Goal: Entertainment & Leisure: Consume media (video, audio)

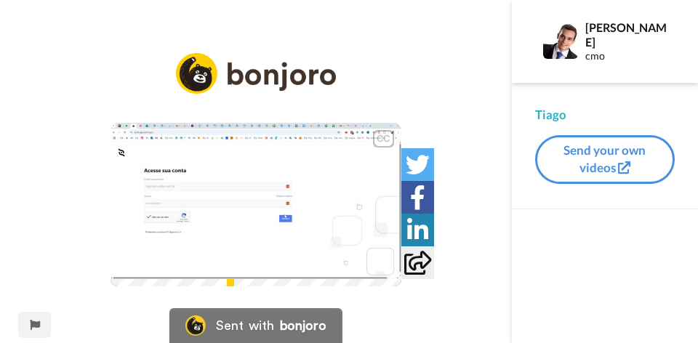
scroll to position [53, 0]
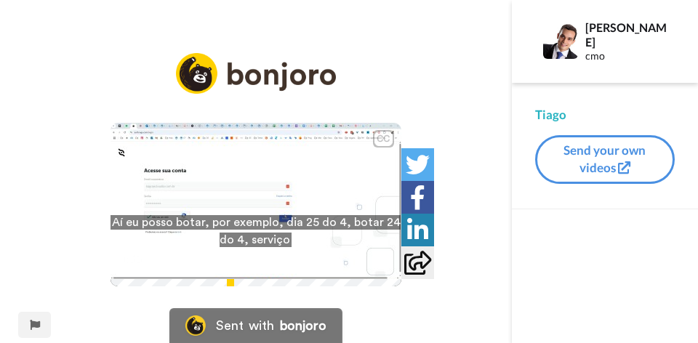
click at [352, 191] on video at bounding box center [256, 205] width 291 height 164
click at [258, 186] on icon at bounding box center [256, 205] width 39 height 39
click at [235, 170] on video at bounding box center [256, 205] width 291 height 164
click at [276, 168] on video at bounding box center [256, 205] width 291 height 164
click at [249, 173] on icon "Play/Pause" at bounding box center [256, 205] width 39 height 69
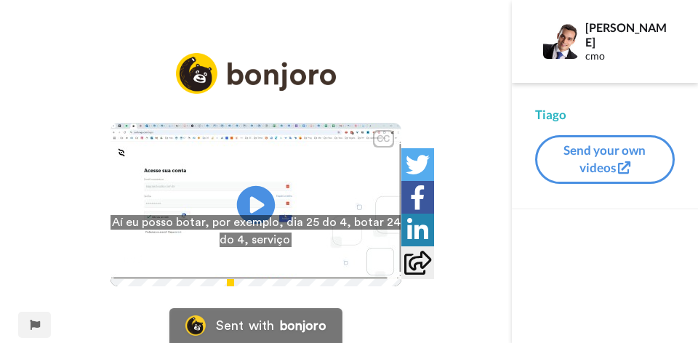
drag, startPoint x: 269, startPoint y: 174, endPoint x: 260, endPoint y: 177, distance: 9.2
click at [269, 186] on icon at bounding box center [256, 205] width 39 height 39
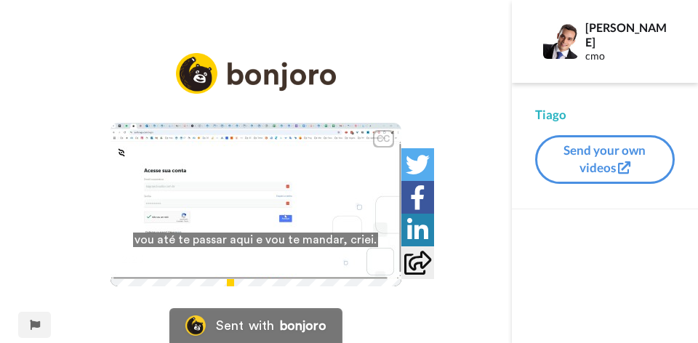
click at [180, 189] on video at bounding box center [256, 205] width 291 height 164
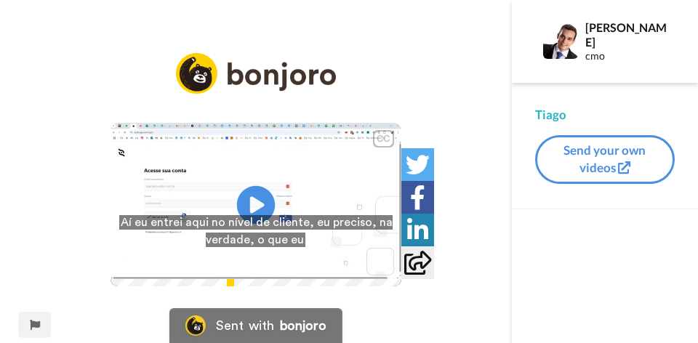
click at [238, 171] on icon "Play/Pause" at bounding box center [256, 205] width 39 height 69
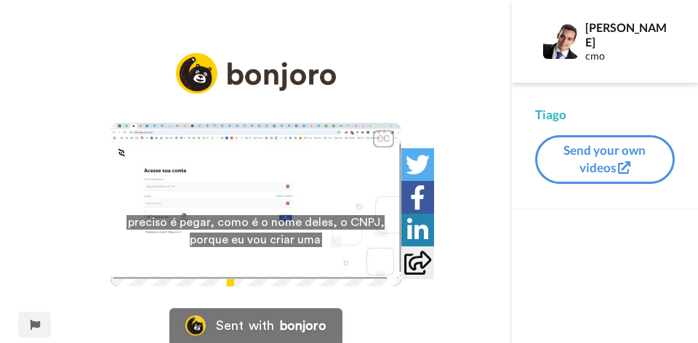
drag, startPoint x: 509, startPoint y: 214, endPoint x: 464, endPoint y: 304, distance: 100.1
click at [401, 279] on div "CC Play/Pause preciso é pegar, como é o nome deles, o CNPJ, porque eu vou criar…" at bounding box center [256, 205] width 291 height 164
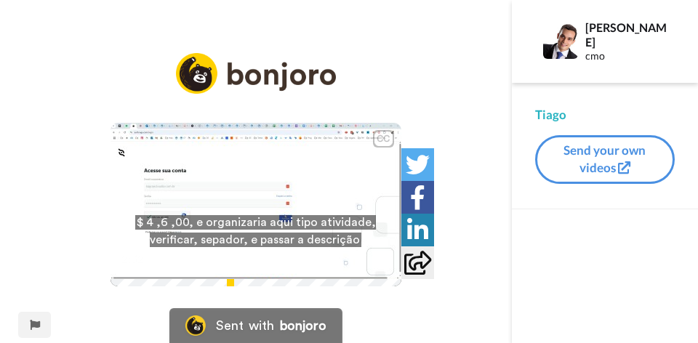
click at [299, 182] on video at bounding box center [256, 205] width 291 height 164
click at [50, 53] on div "CC Play/Pause $ 4 ,6 ,00, e organizaria aqui tipo atividade, verificar, sepador…" at bounding box center [256, 181] width 512 height 256
click at [340, 132] on video at bounding box center [256, 205] width 291 height 164
